Goal: Find contact information: Obtain details needed to contact an individual or organization

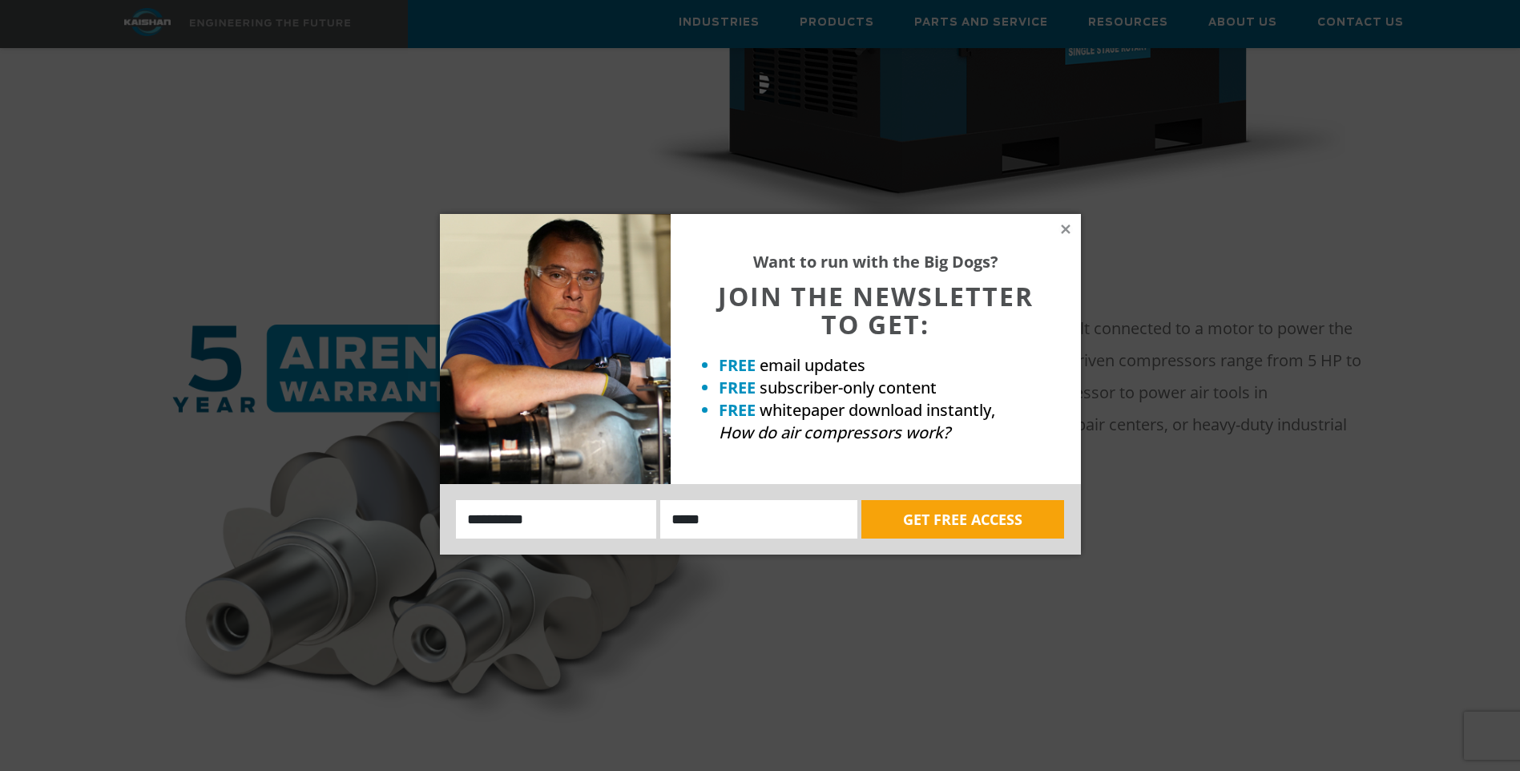
scroll to position [641, 0]
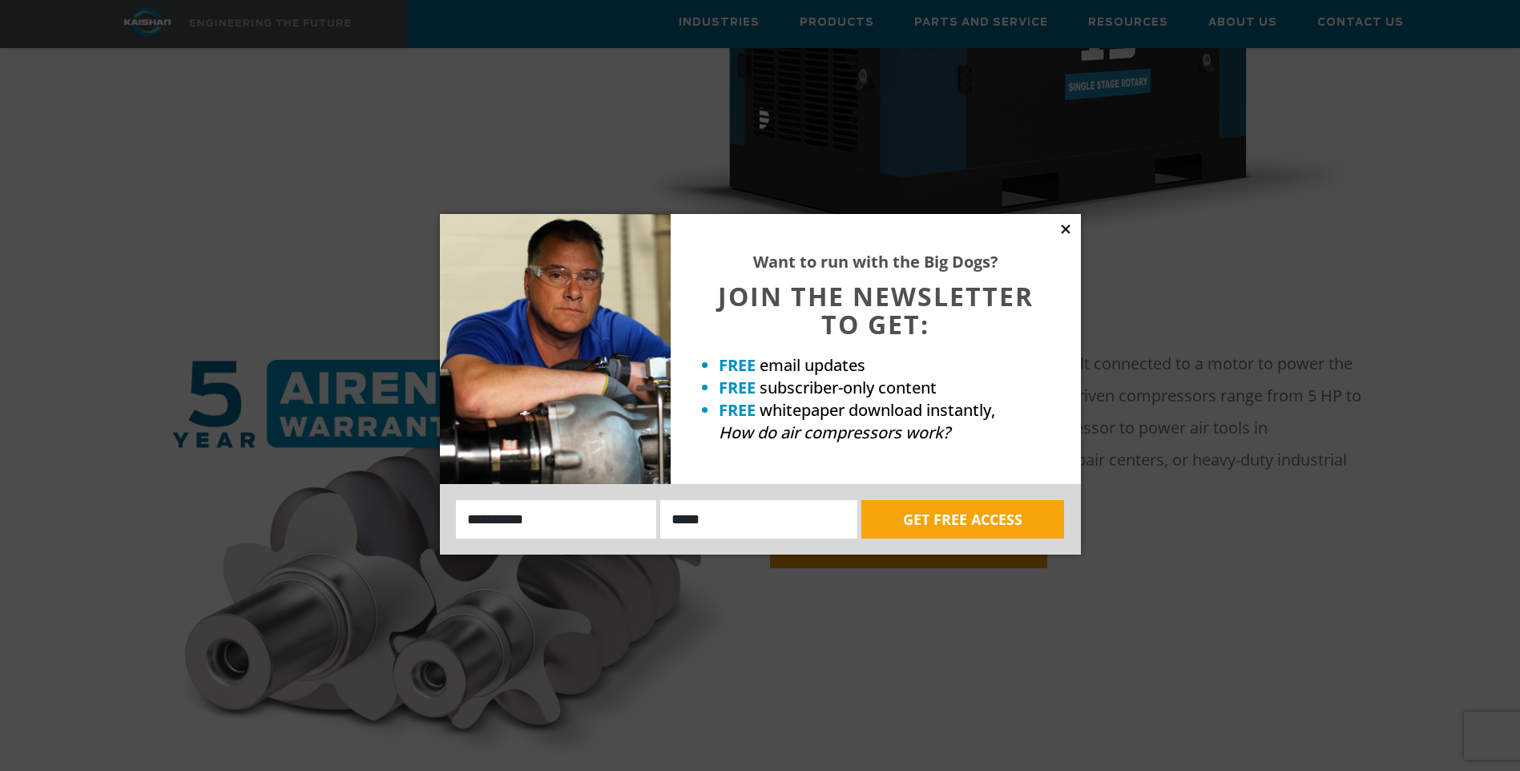
click at [1064, 222] on icon at bounding box center [1065, 229] width 14 height 14
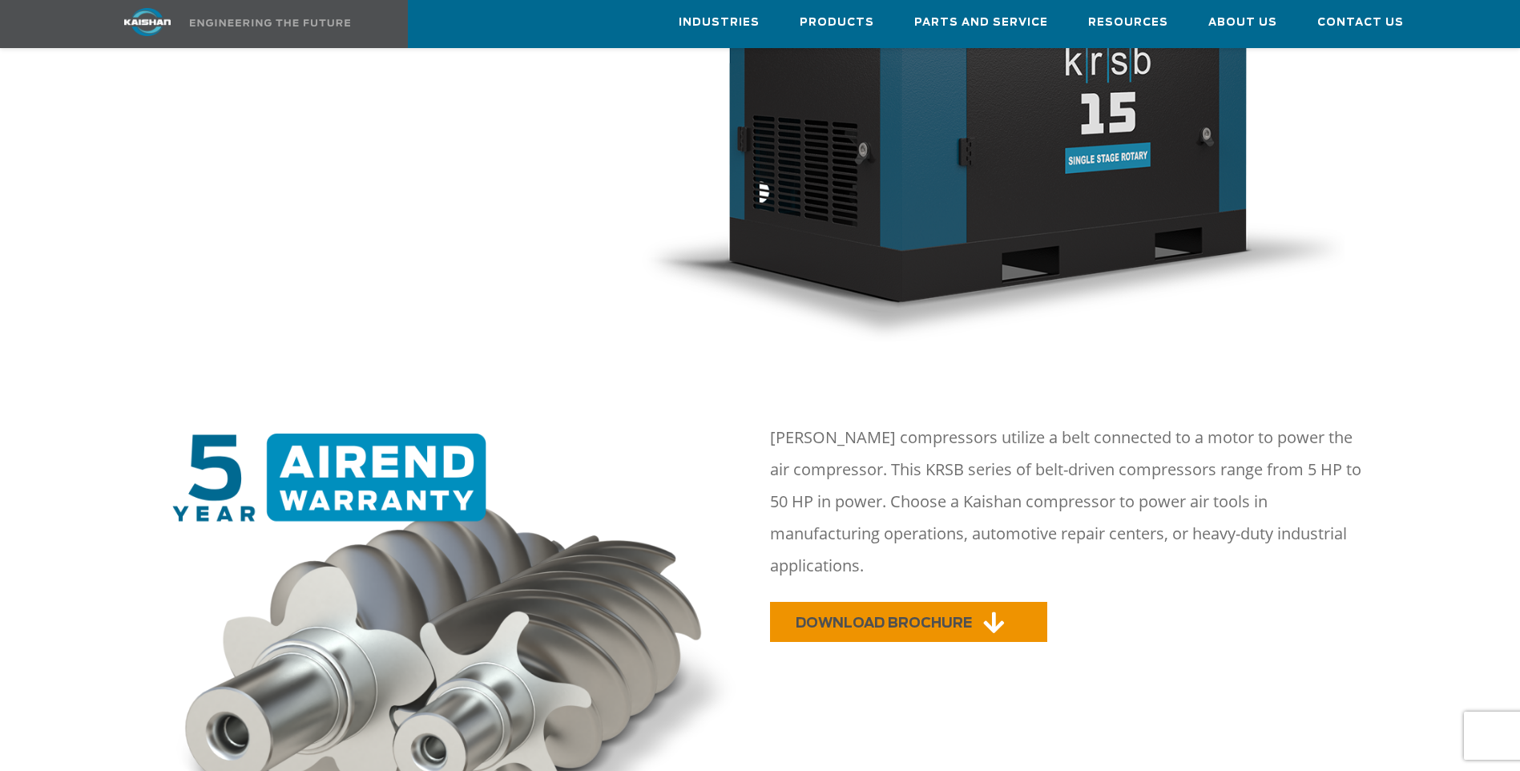
scroll to position [561, 0]
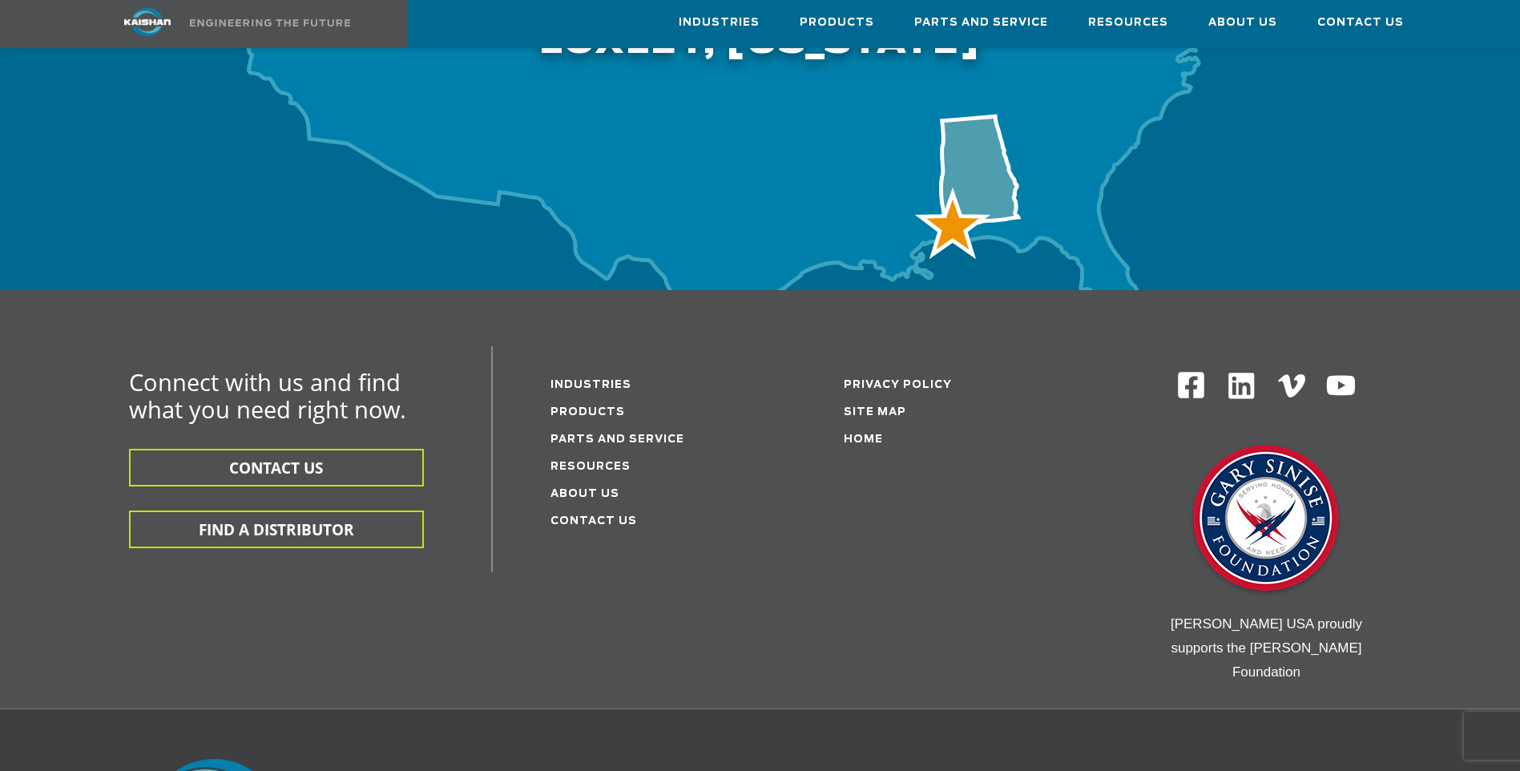
scroll to position [5264, 0]
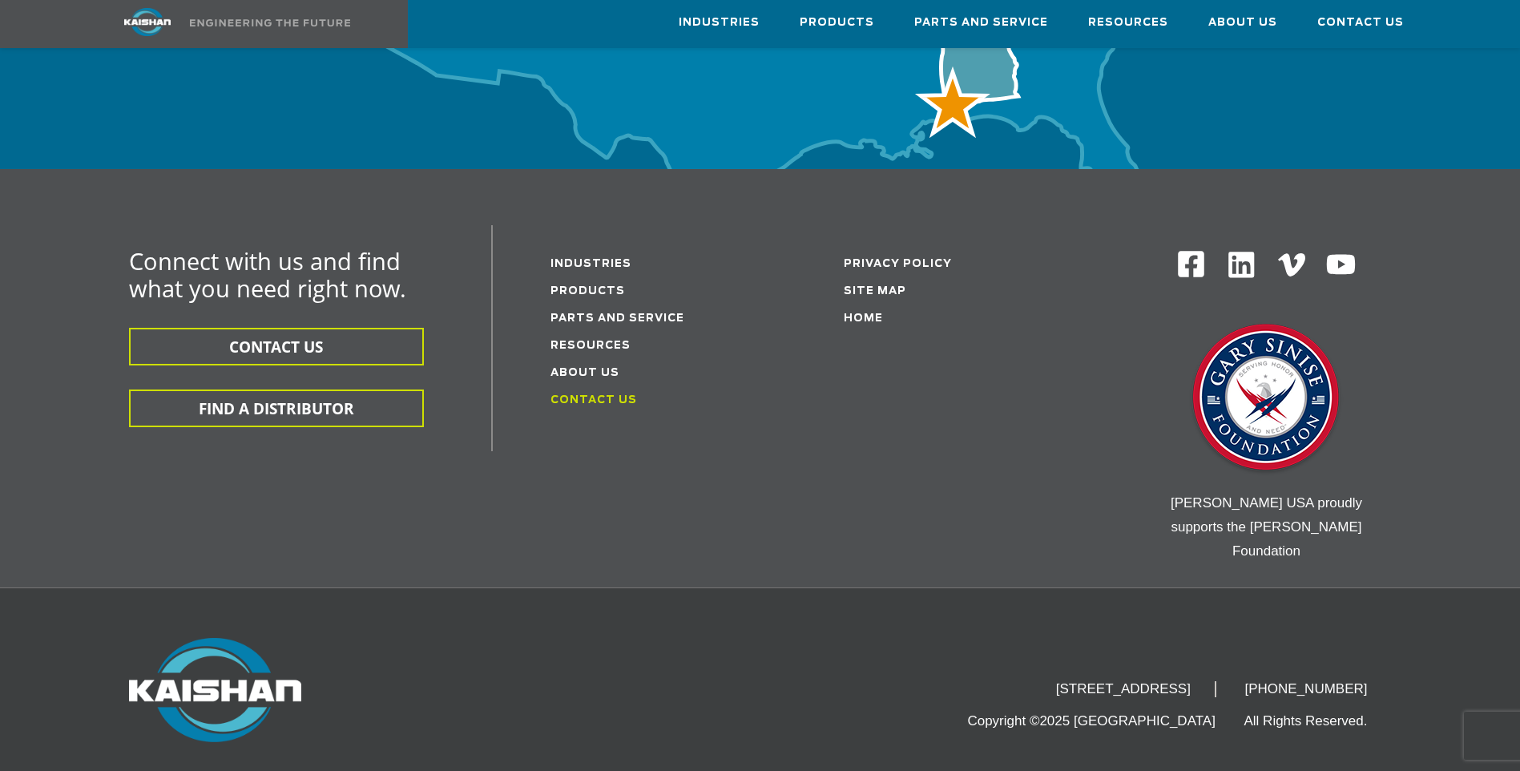
click at [585, 395] on link "Contact Us" at bounding box center [593, 400] width 87 height 10
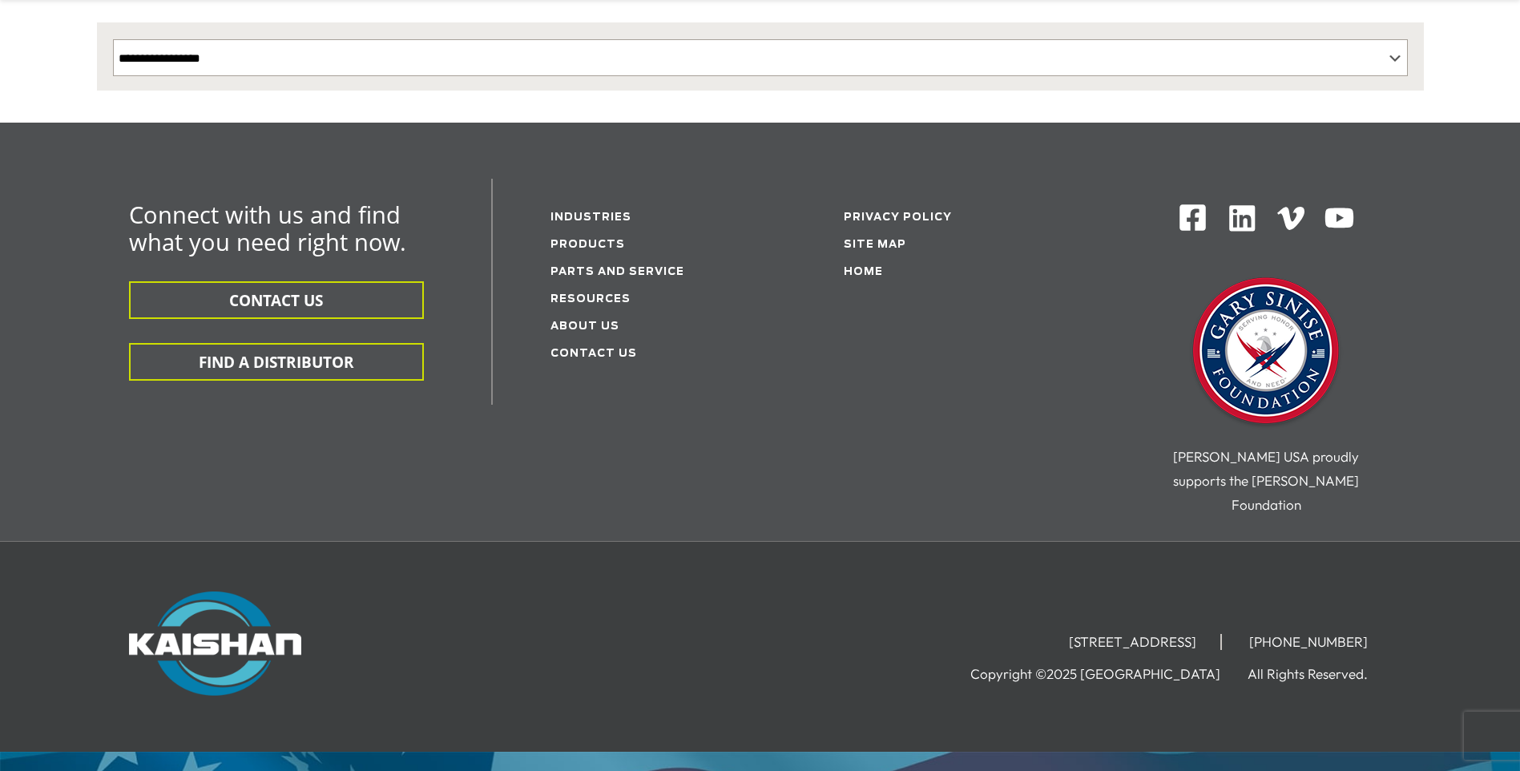
scroll to position [412, 0]
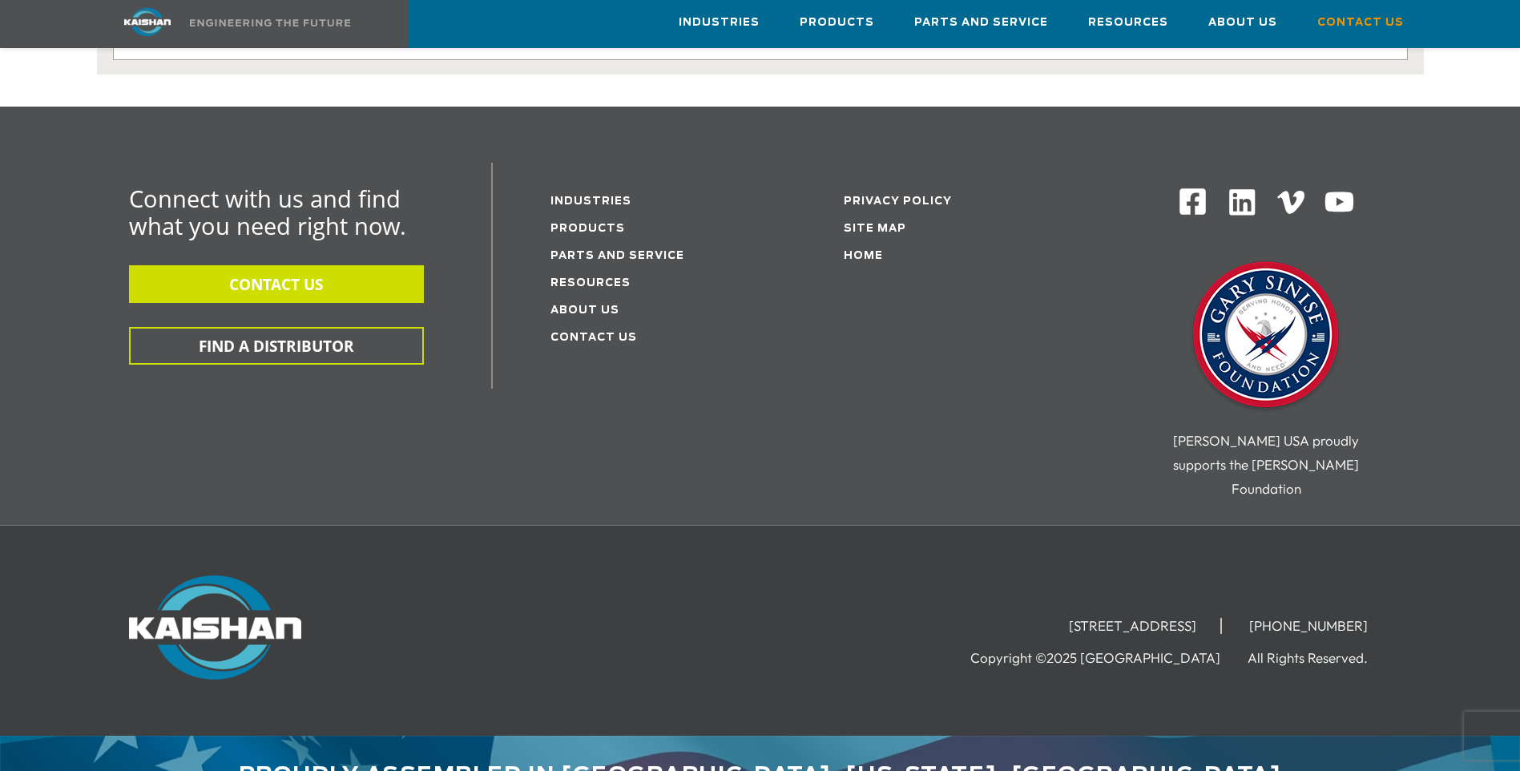
click at [342, 265] on button "CONTACT US" at bounding box center [276, 284] width 295 height 38
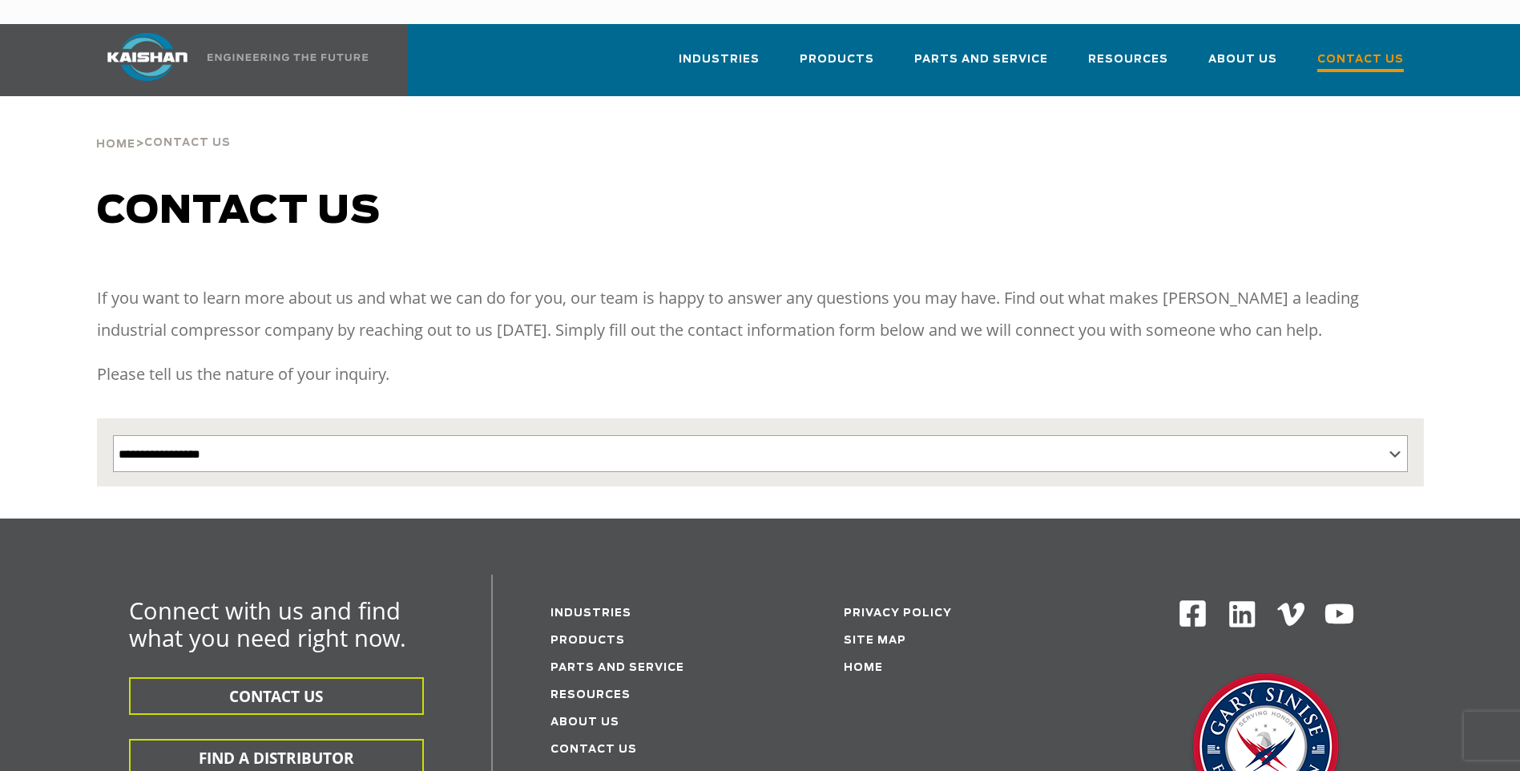
click at [1360, 38] on link "Contact Us" at bounding box center [1360, 67] width 87 height 58
click at [412, 435] on select "**********" at bounding box center [760, 453] width 1295 height 37
click at [437, 375] on div "If you want to learn more about us and what we can do for you, our team is happ…" at bounding box center [760, 342] width 1327 height 120
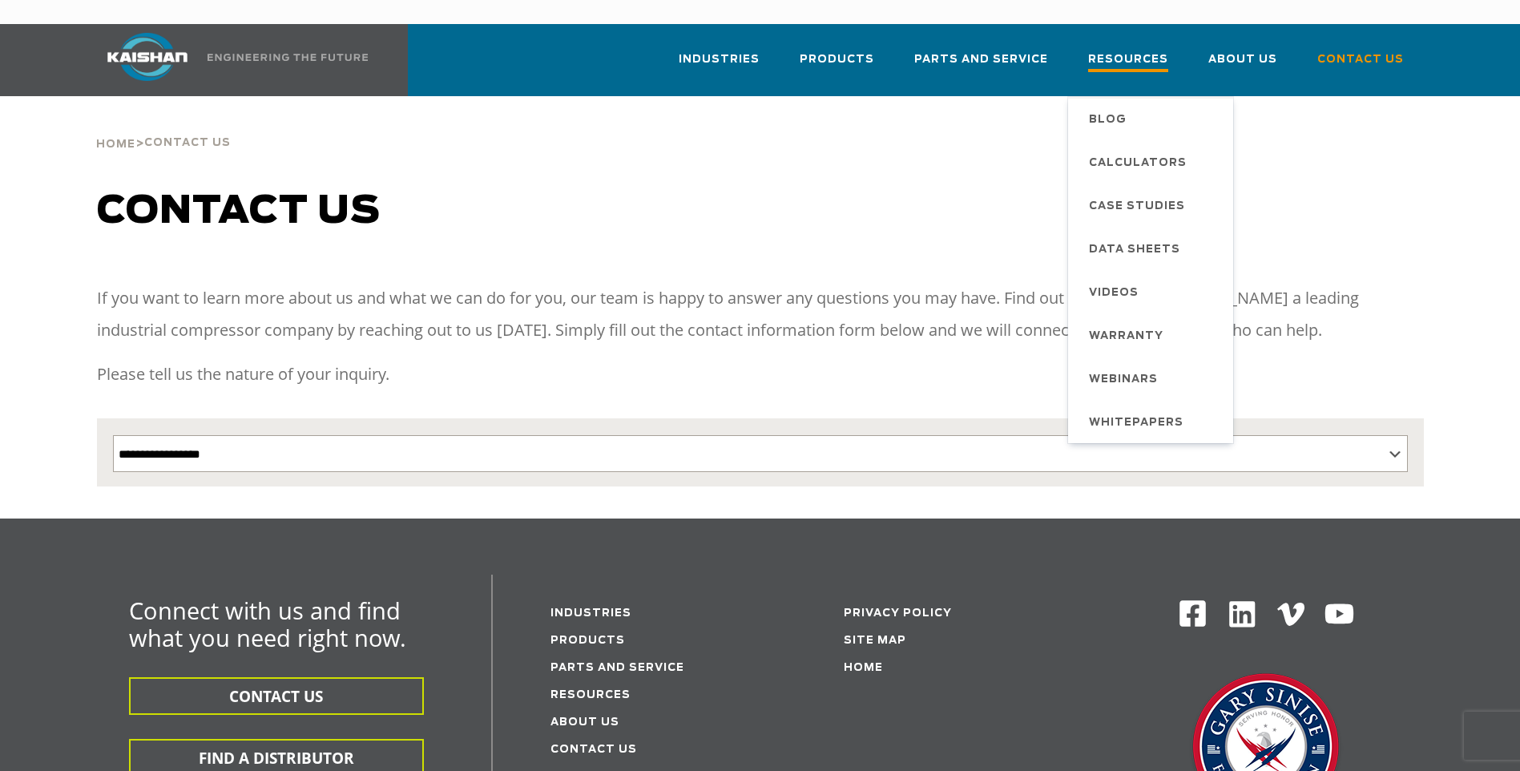
click at [1147, 50] on span "Resources" at bounding box center [1128, 61] width 80 height 22
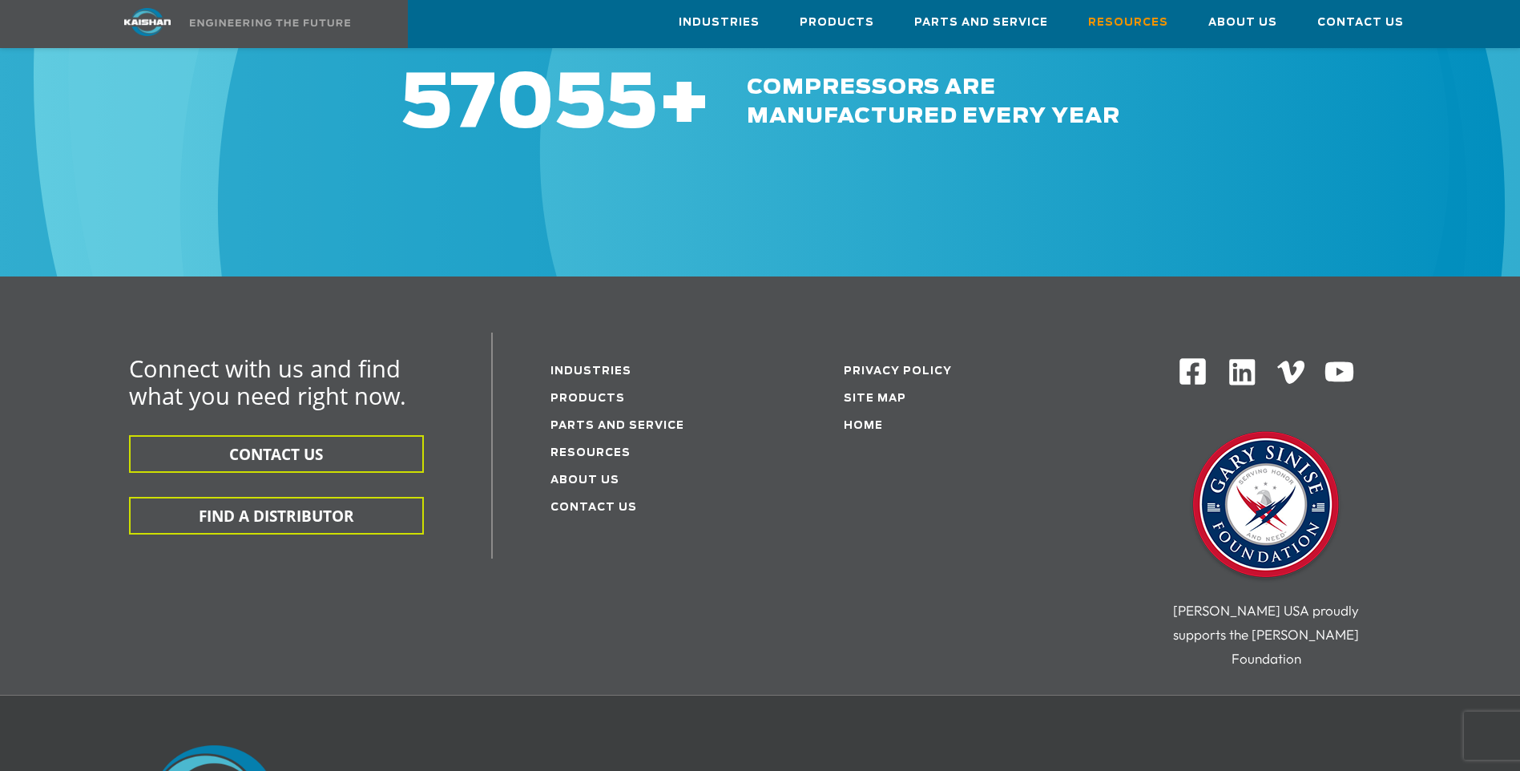
scroll to position [2035, 0]
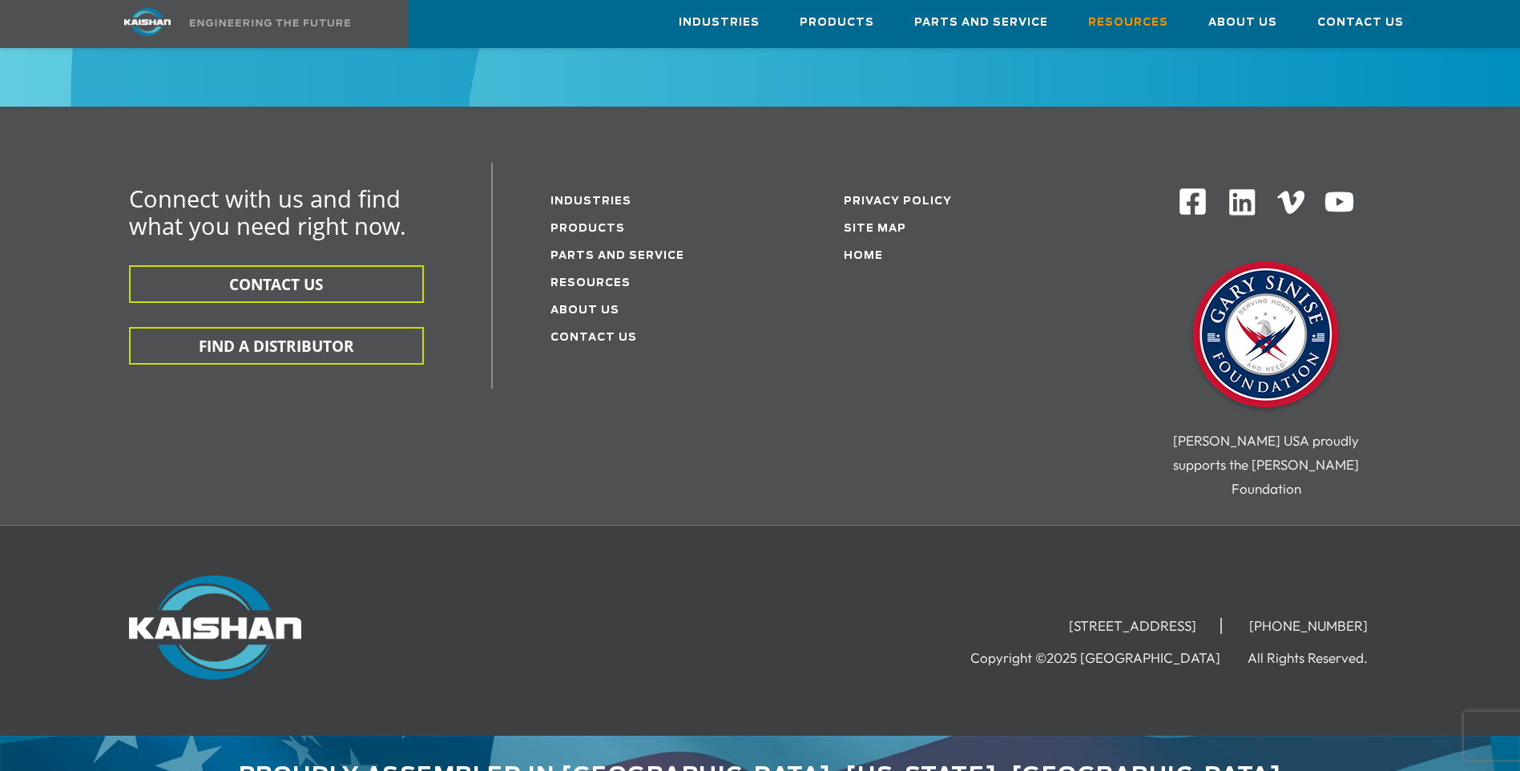
click at [584, 323] on li "Contact Us" at bounding box center [655, 336] width 210 height 27
click at [590, 332] on link "Contact Us" at bounding box center [593, 337] width 87 height 10
